Goal: Information Seeking & Learning: Check status

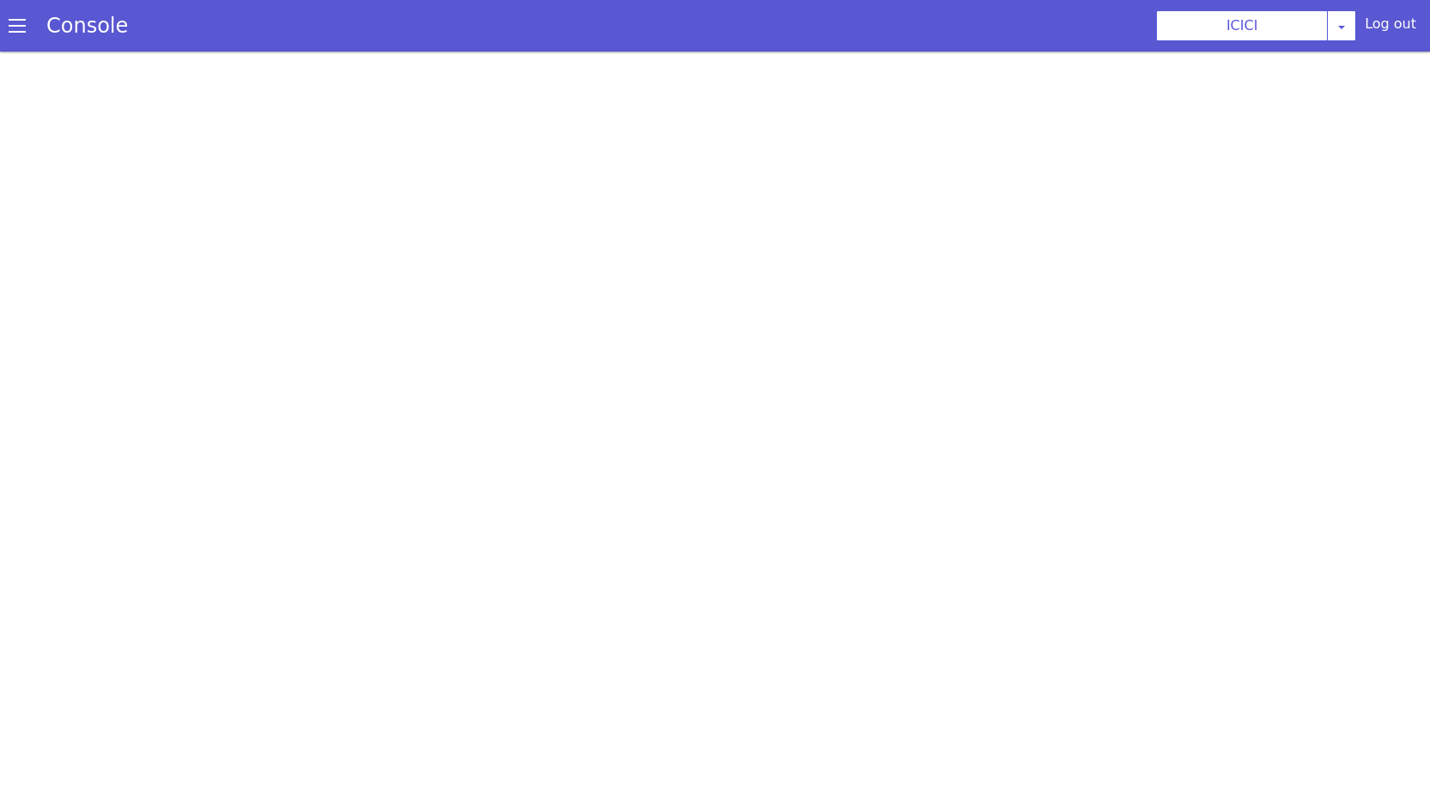
click at [55, 27] on link "Console" at bounding box center [87, 26] width 123 height 24
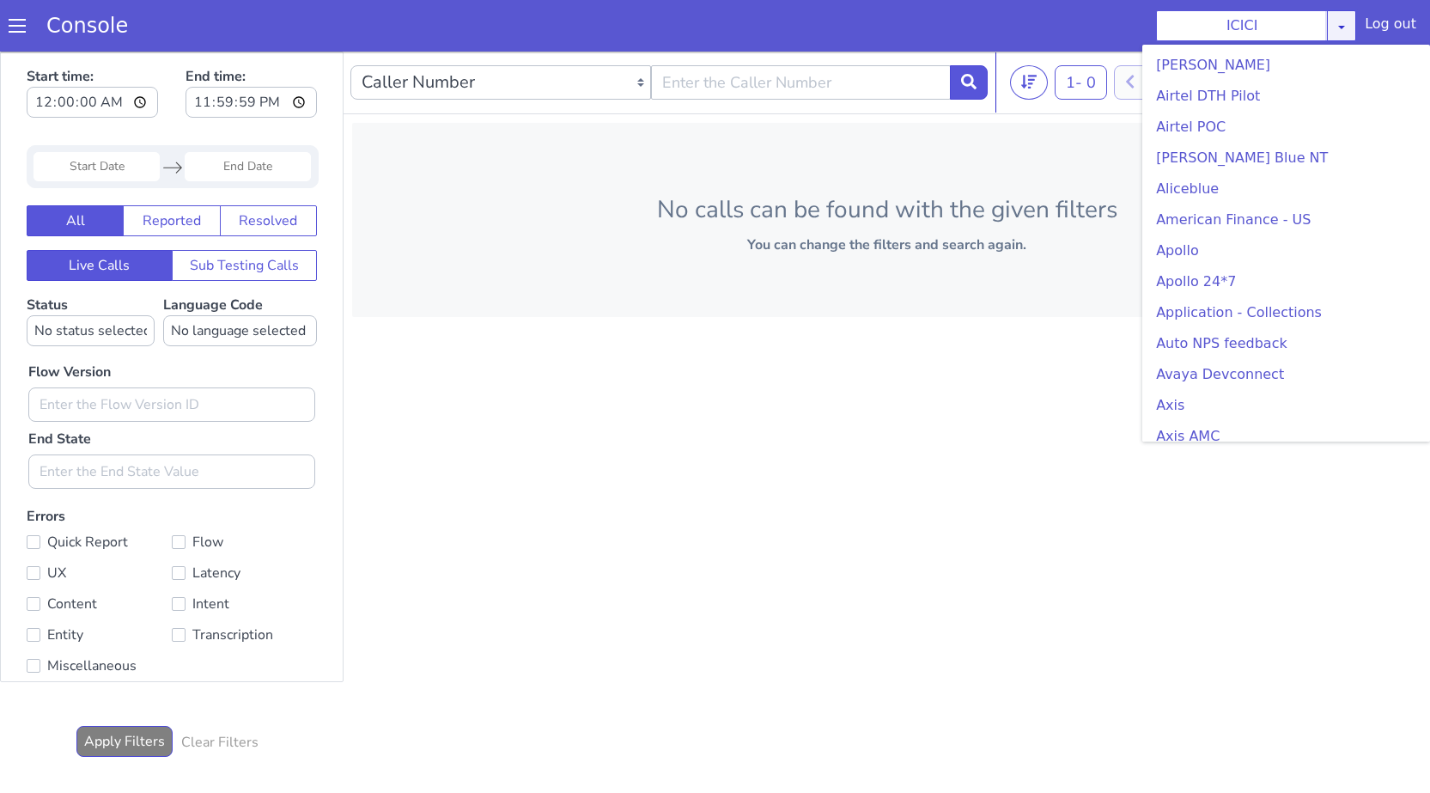
click at [1346, 29] on div "ICICI [PERSON_NAME] Airtel DTH Pilot Airtel POC [PERSON_NAME] Blue NT Aliceblue…" at bounding box center [1256, 25] width 200 height 31
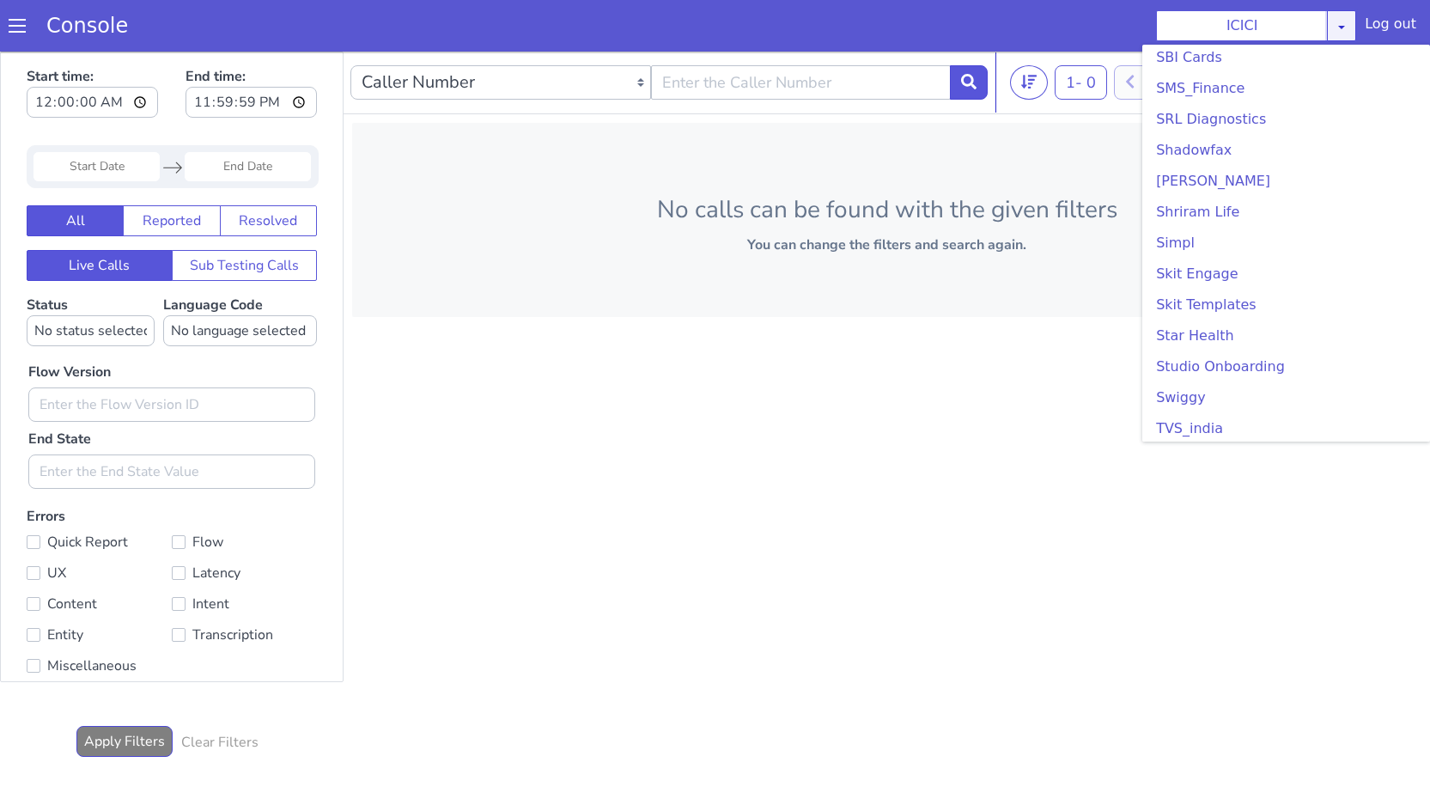
scroll to position [3608, 0]
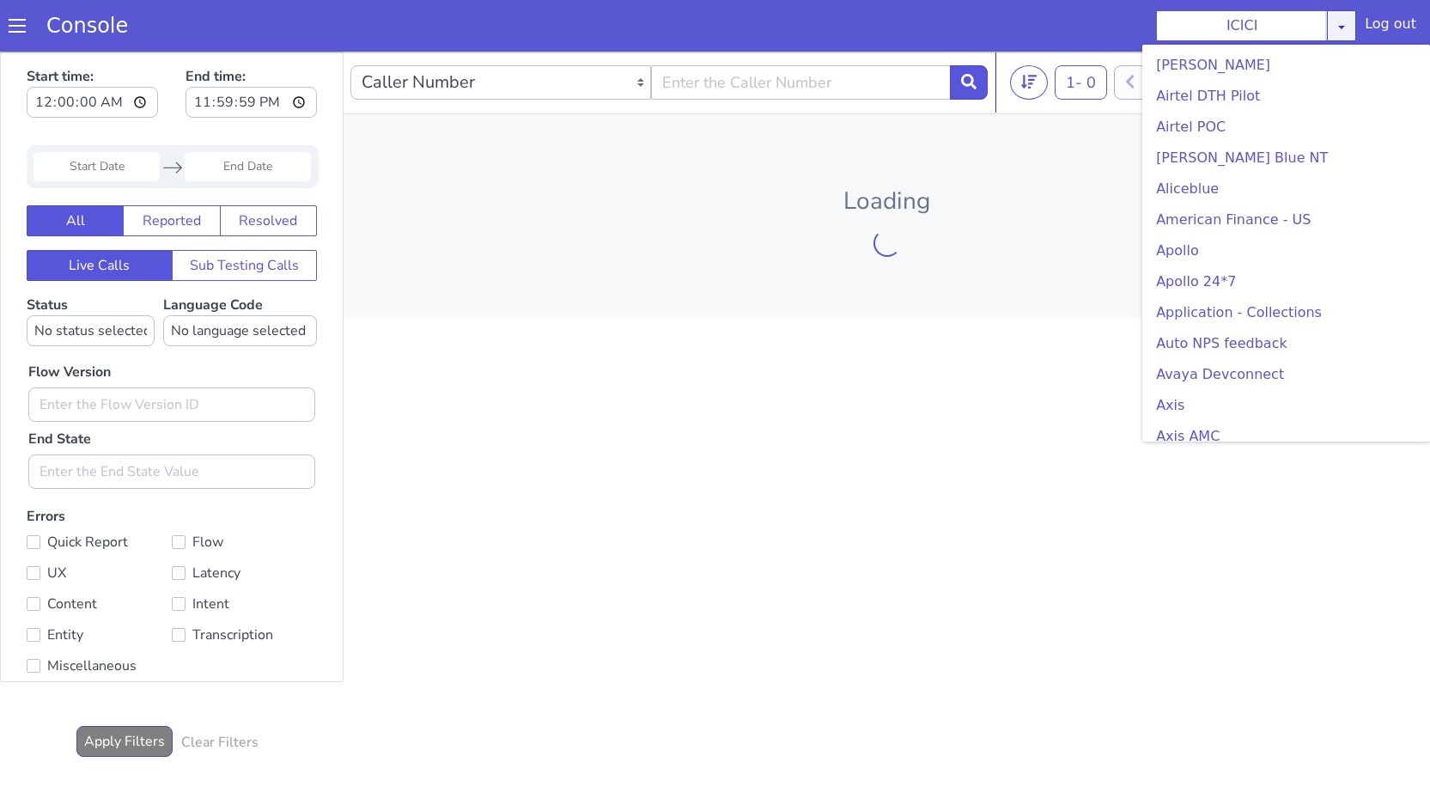
click at [1349, 21] on div "ICICI [PERSON_NAME] Airtel DTH Pilot Airtel POC [PERSON_NAME] Blue NT Aliceblue…" at bounding box center [1256, 25] width 200 height 31
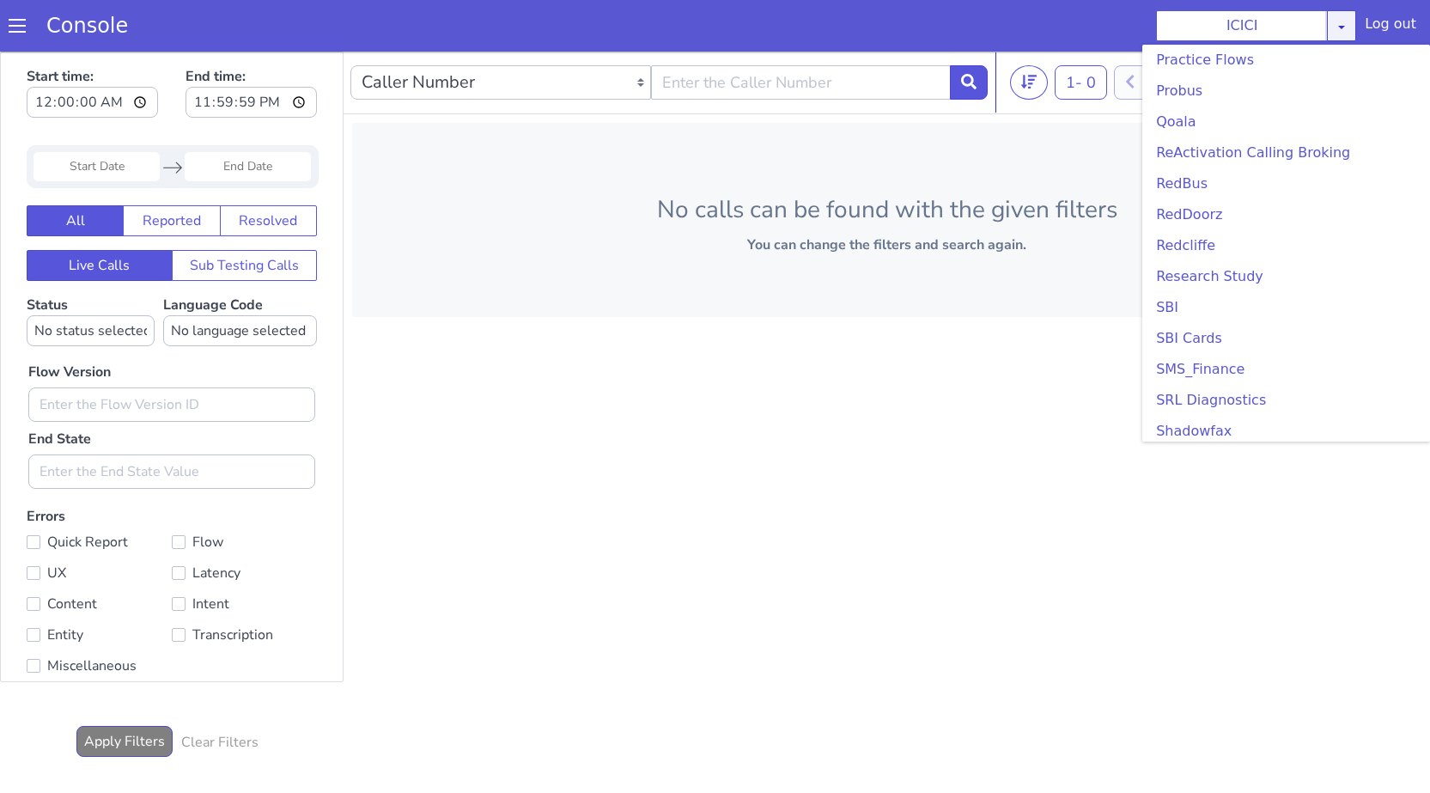
scroll to position [3522, 0]
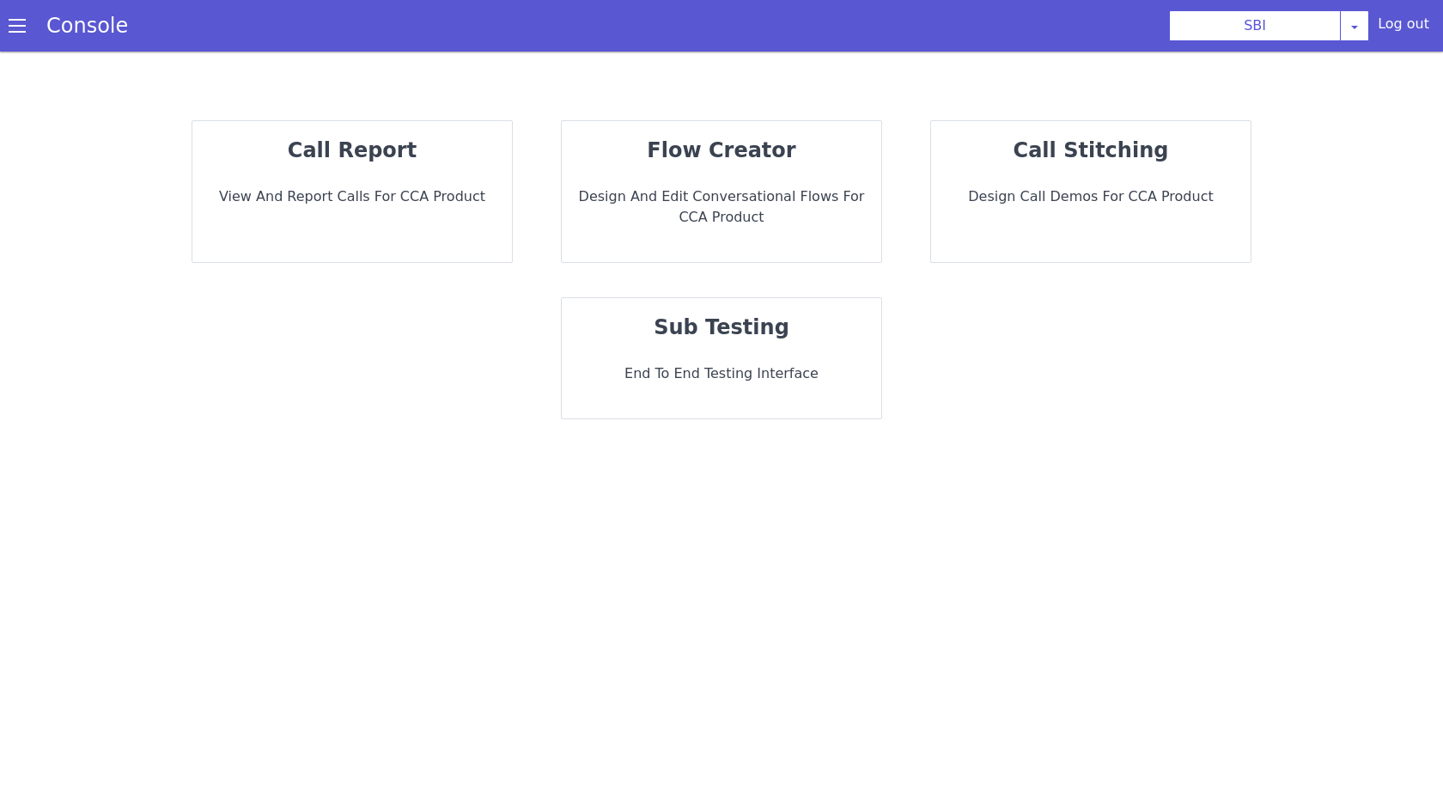
click at [327, 116] on p "call report" at bounding box center [428, 63] width 290 height 106
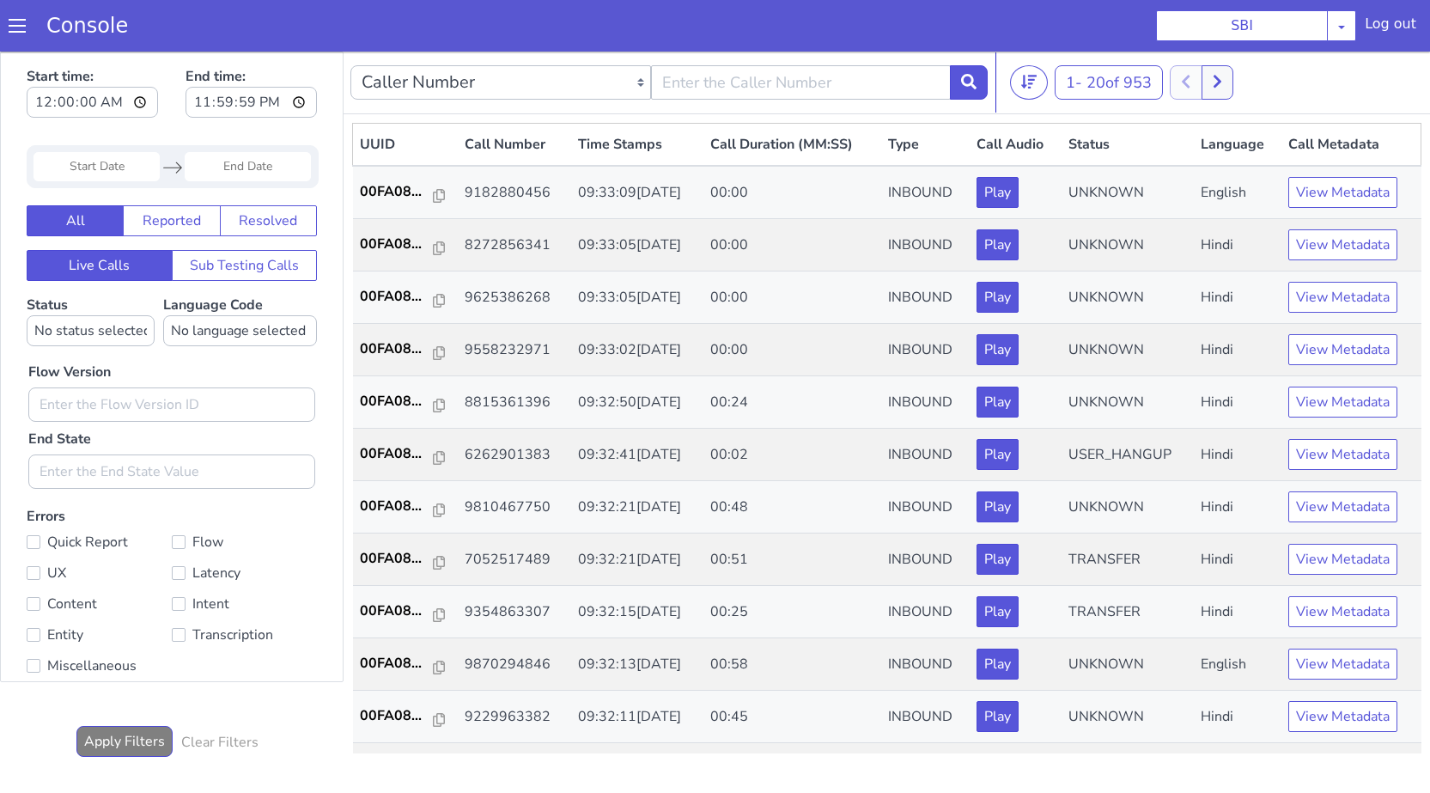
click at [90, 174] on input "Start Date" at bounding box center [97, 166] width 126 height 29
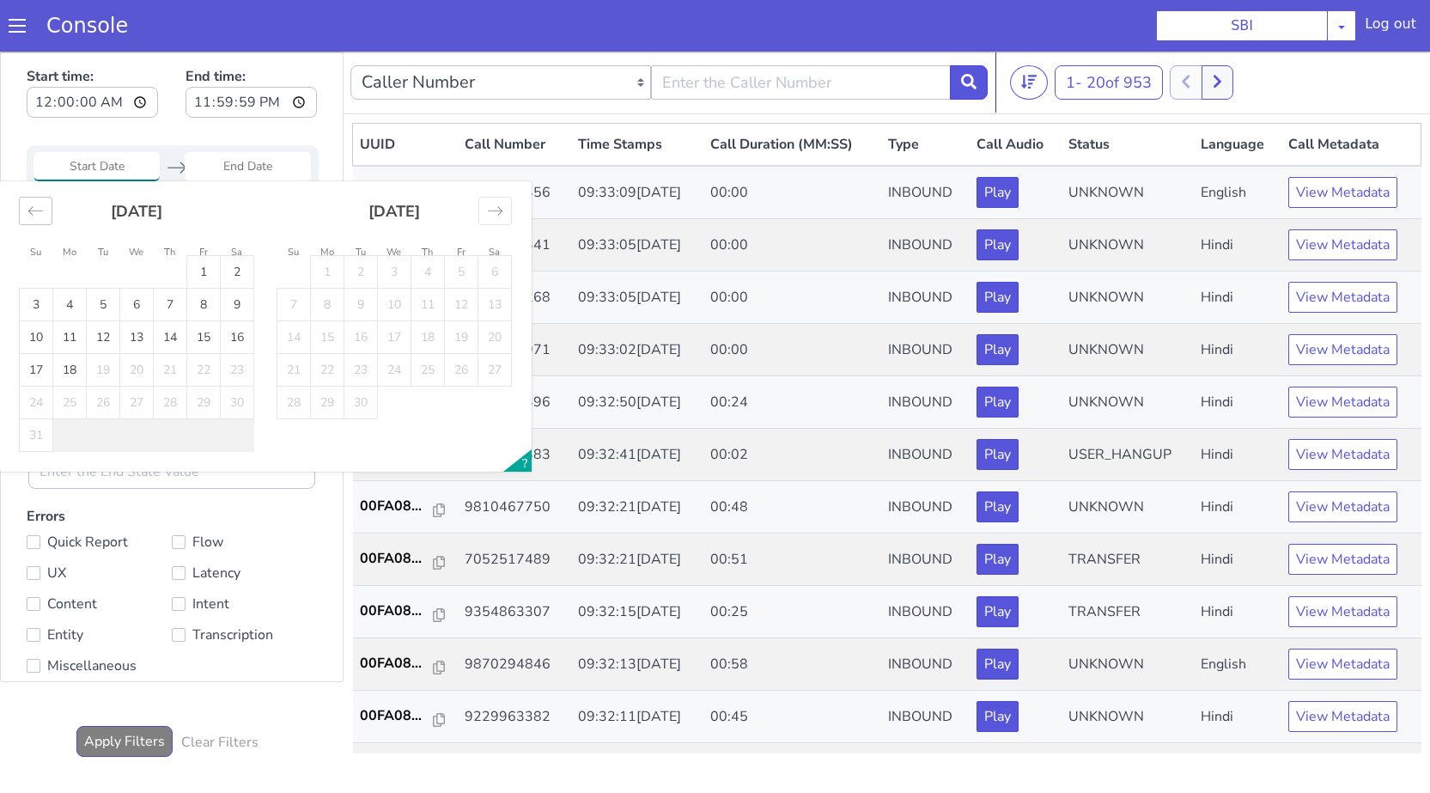
click at [36, 221] on div "Move backward to switch to the previous month." at bounding box center [36, 211] width 34 height 28
click at [141, 341] on td "16" at bounding box center [137, 337] width 34 height 33
type input "16 Jul 2025"
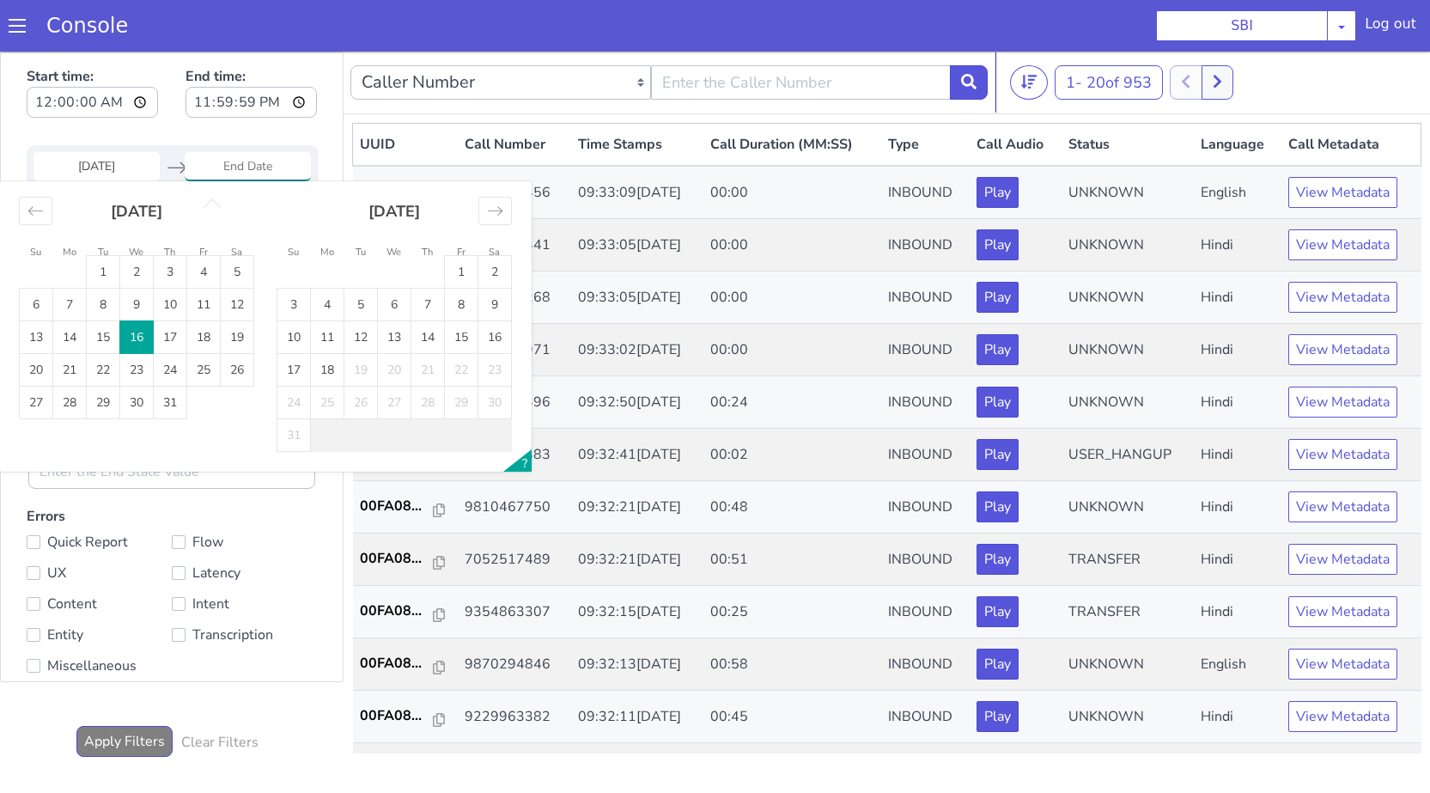
click at [141, 341] on td "16" at bounding box center [137, 337] width 34 height 33
type input "16 Jul 2025"
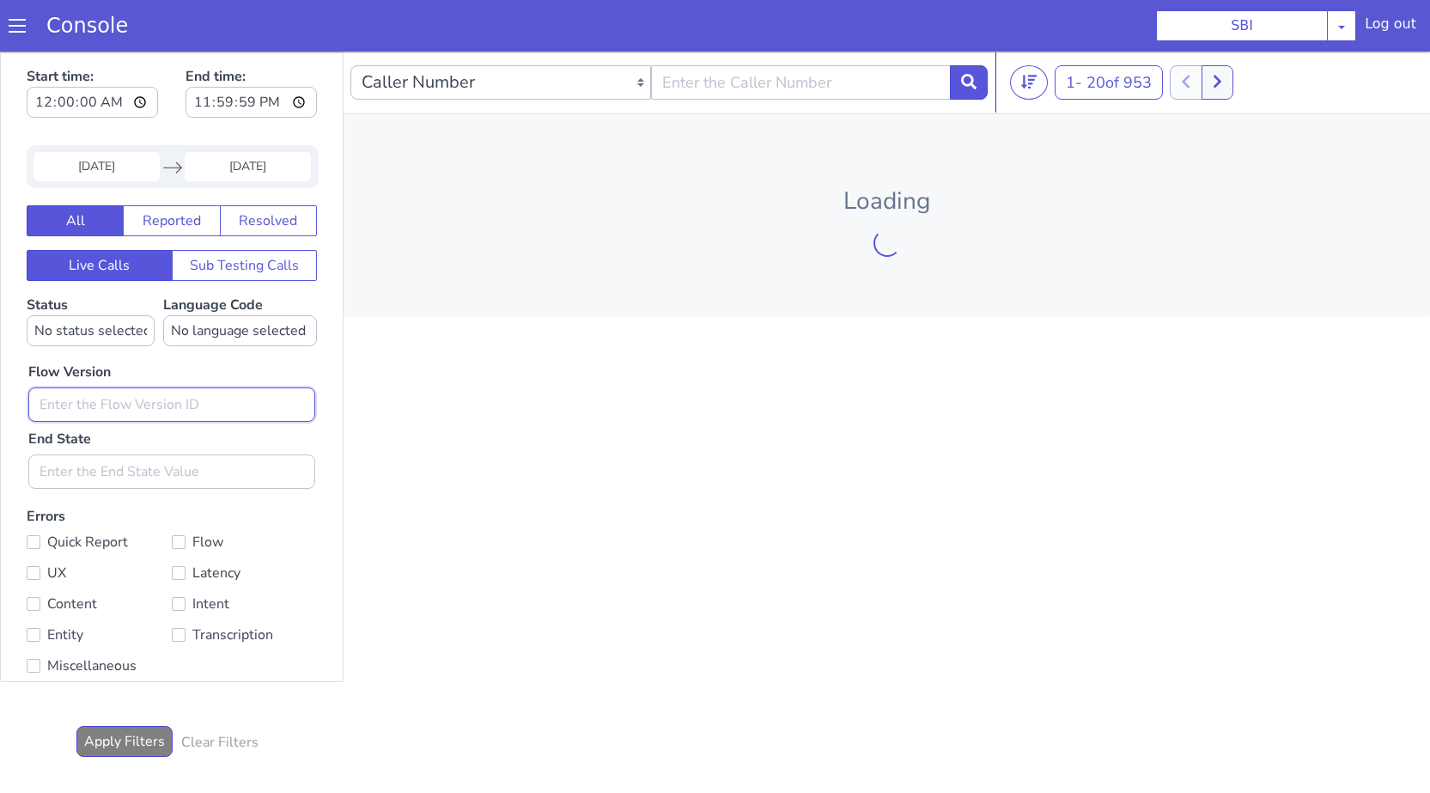
click at [143, 394] on input "text" at bounding box center [171, 404] width 287 height 34
click at [131, 407] on input "0.1.2" at bounding box center [171, 404] width 287 height 34
type input "0.1.2"
click at [165, 368] on div "Flow Version 0.1.2 End State" at bounding box center [172, 417] width 304 height 143
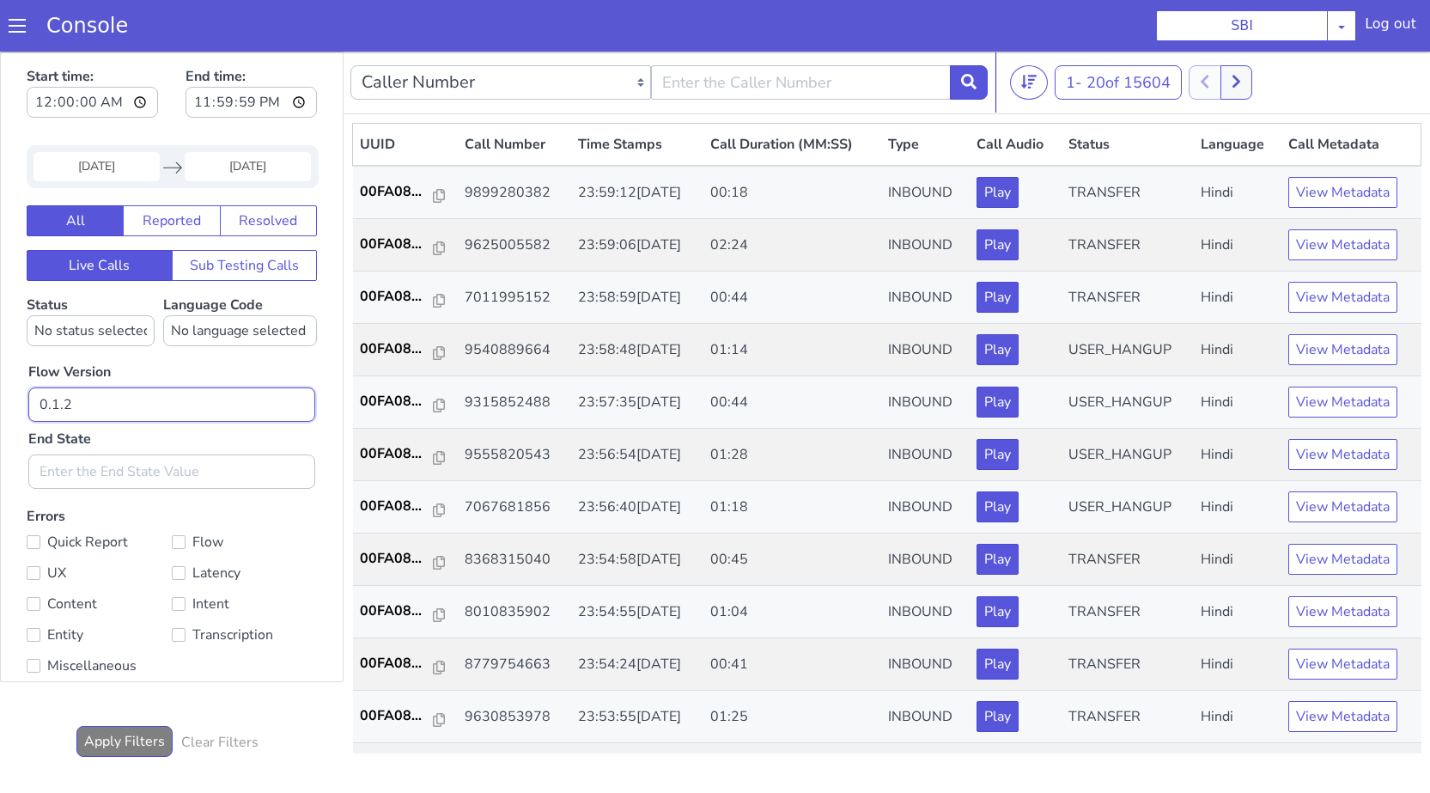
click at [146, 414] on input "0.1.2" at bounding box center [171, 404] width 287 height 34
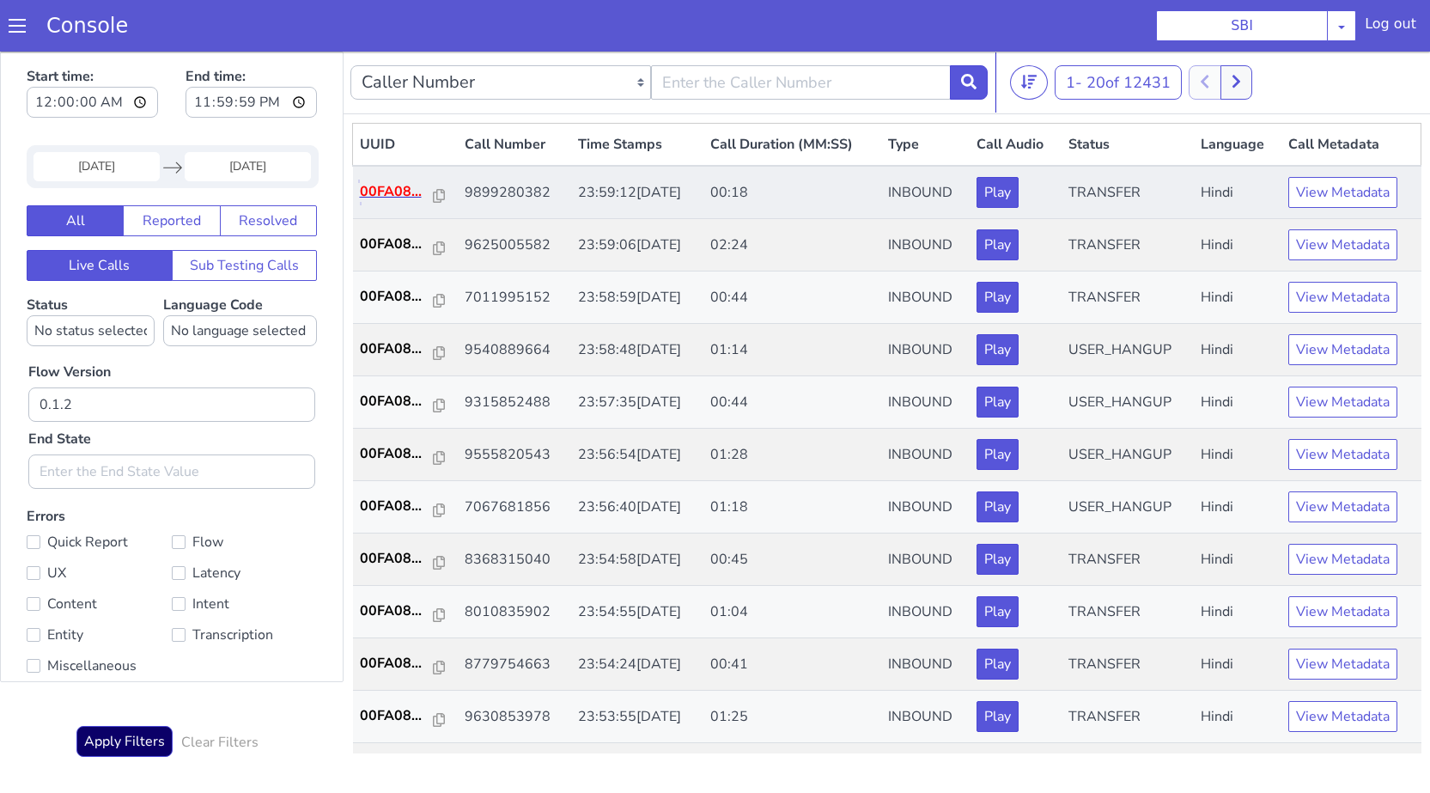
click at [372, 186] on p "00FA08..." at bounding box center [397, 191] width 75 height 21
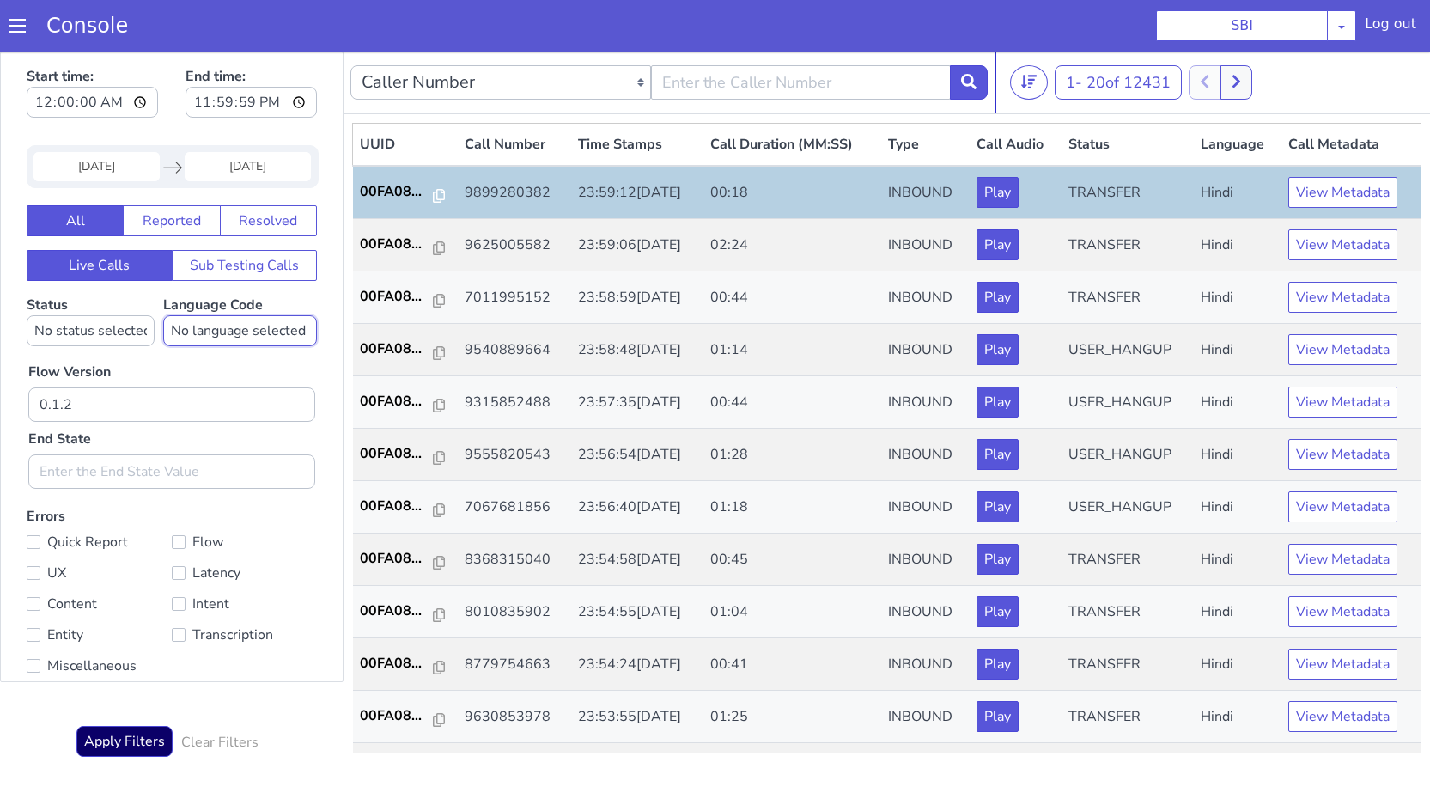
click at [216, 331] on select "No language selected Hindi English Tamil Telugu Kanada Marathi Malayalam Gujara…" at bounding box center [240, 330] width 154 height 31
select select "hi"
click at [167, 315] on select "No language selected Hindi English Tamil Telugu Kanada Marathi Malayalam Gujara…" at bounding box center [240, 330] width 154 height 31
click at [194, 372] on div "Flow Version 0.1.2 End State" at bounding box center [172, 417] width 304 height 143
